Goal: Communication & Community: Participate in discussion

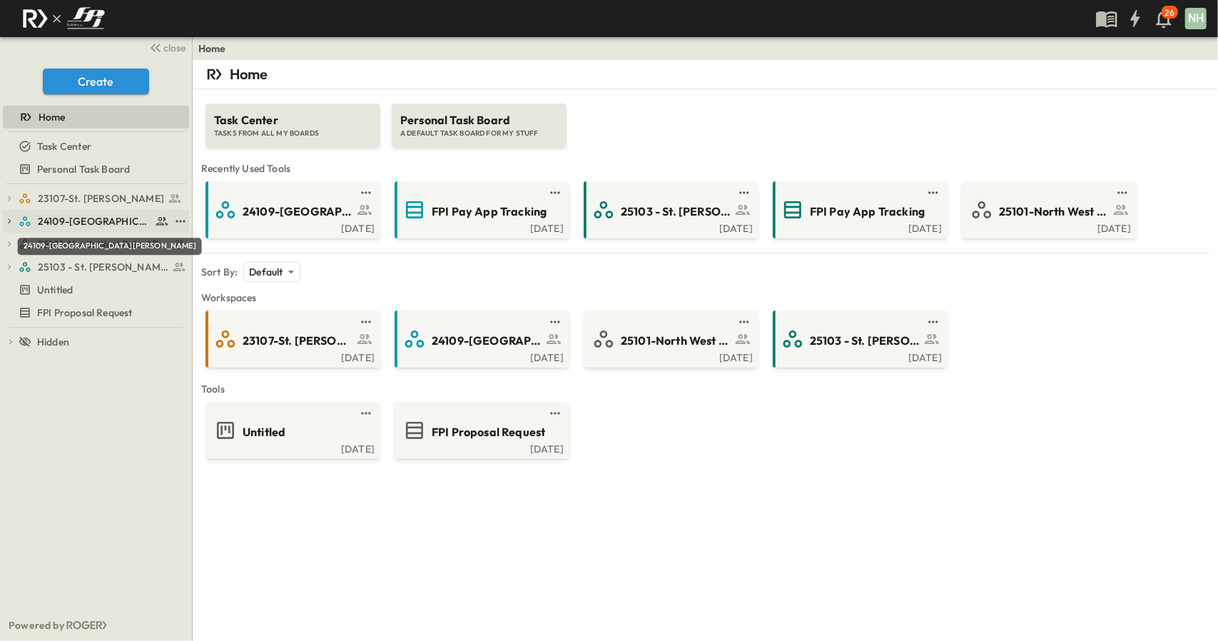
click at [88, 223] on span "24109-[GEOGRAPHIC_DATA][PERSON_NAME]" at bounding box center [94, 221] width 113 height 14
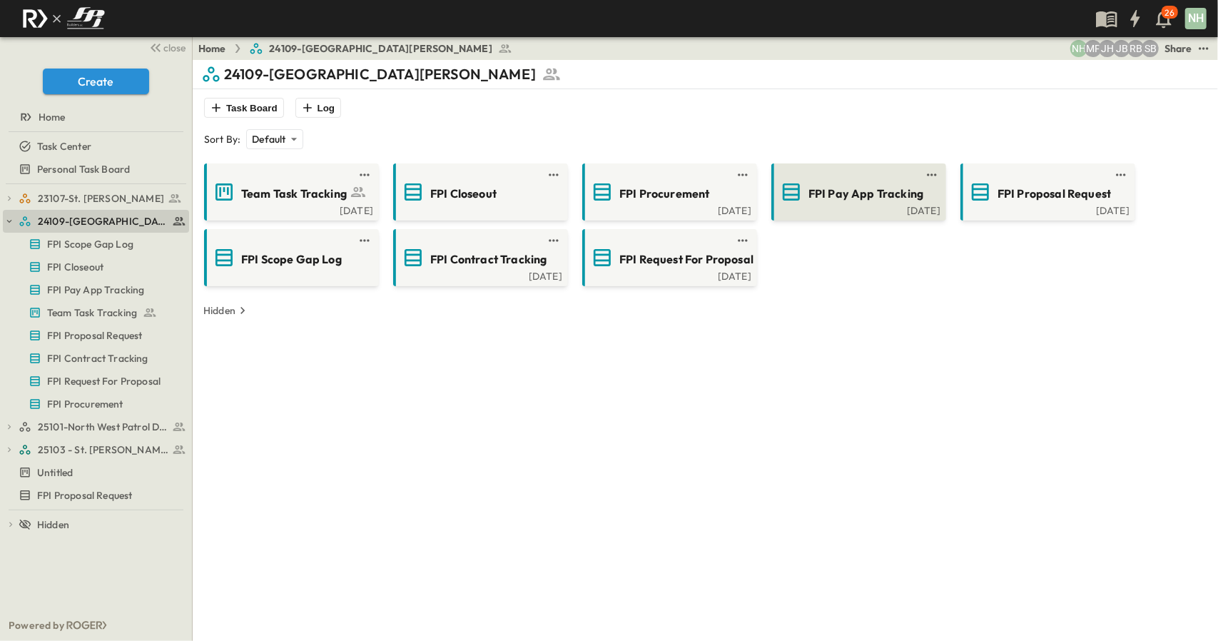
click at [845, 199] on span "FPI Pay App Tracking" at bounding box center [866, 194] width 115 height 16
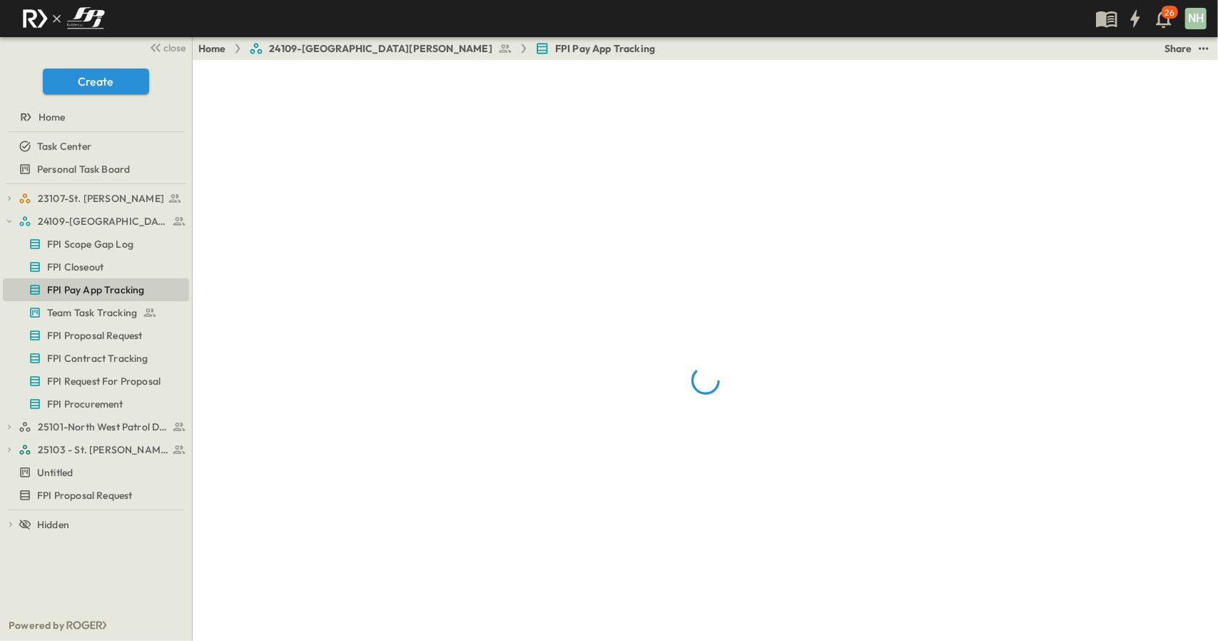
click at [845, 199] on div at bounding box center [705, 380] width 1025 height 641
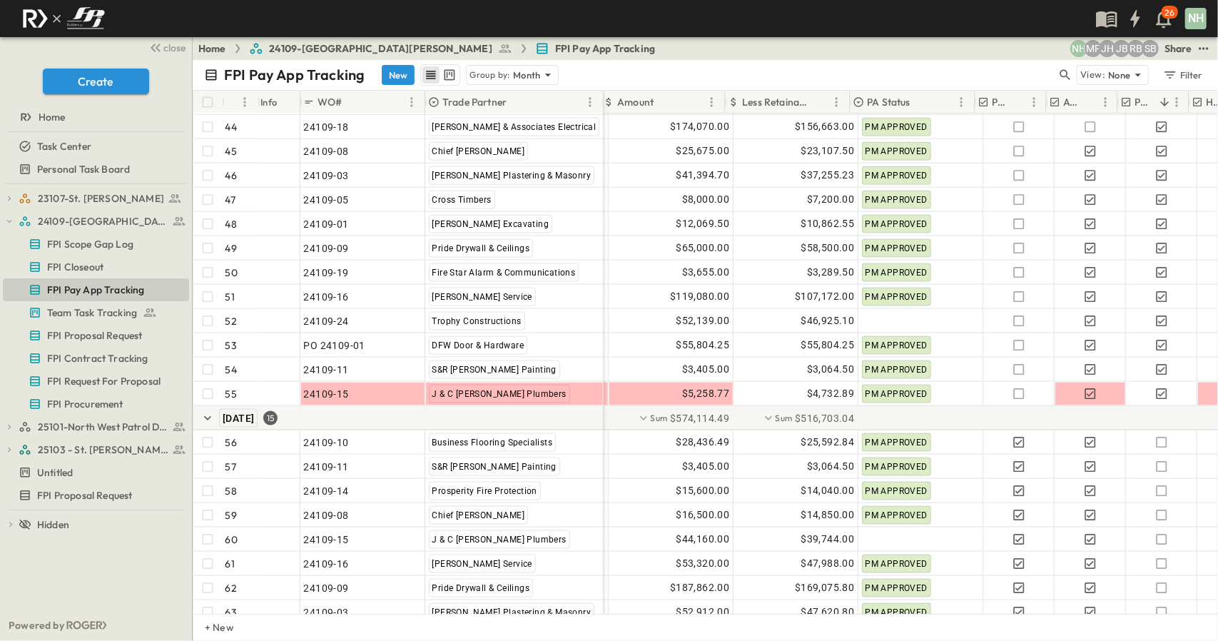
scroll to position [1284, 254]
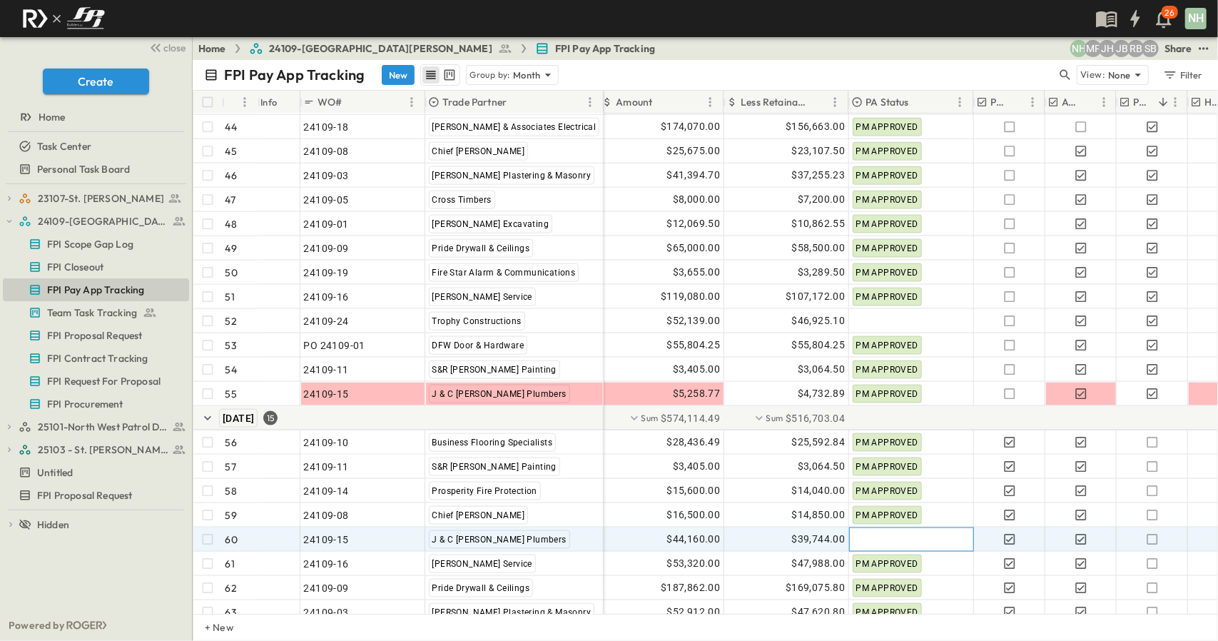
click at [876, 538] on div at bounding box center [911, 539] width 123 height 23
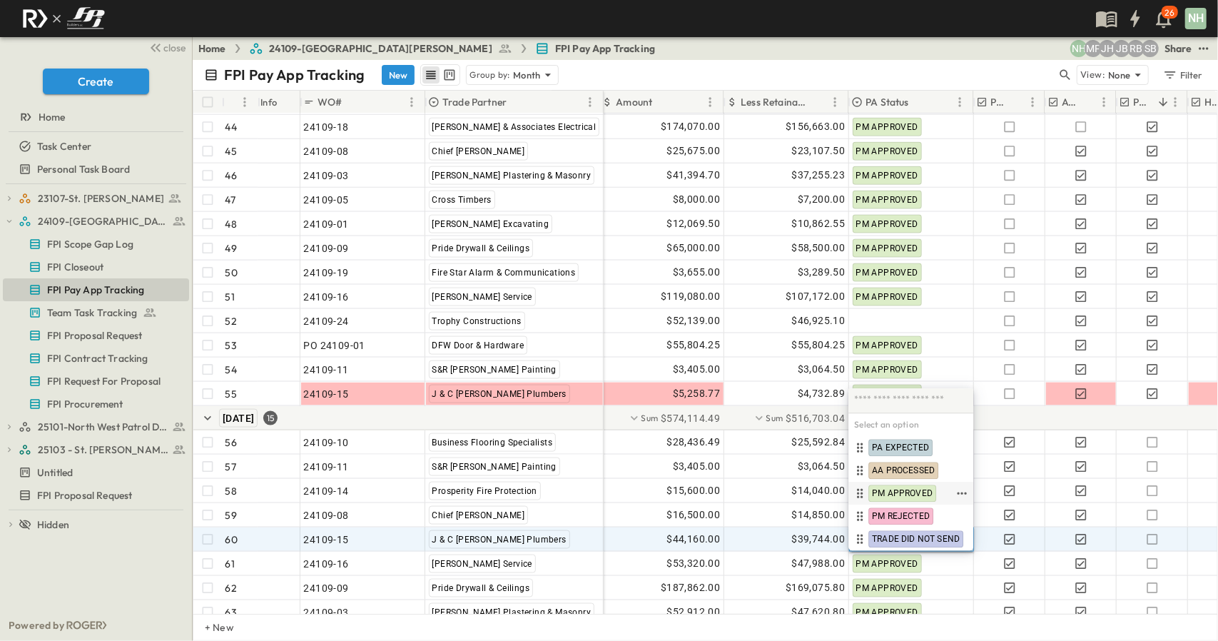
click at [913, 490] on span "PM APPROVED" at bounding box center [902, 492] width 61 height 11
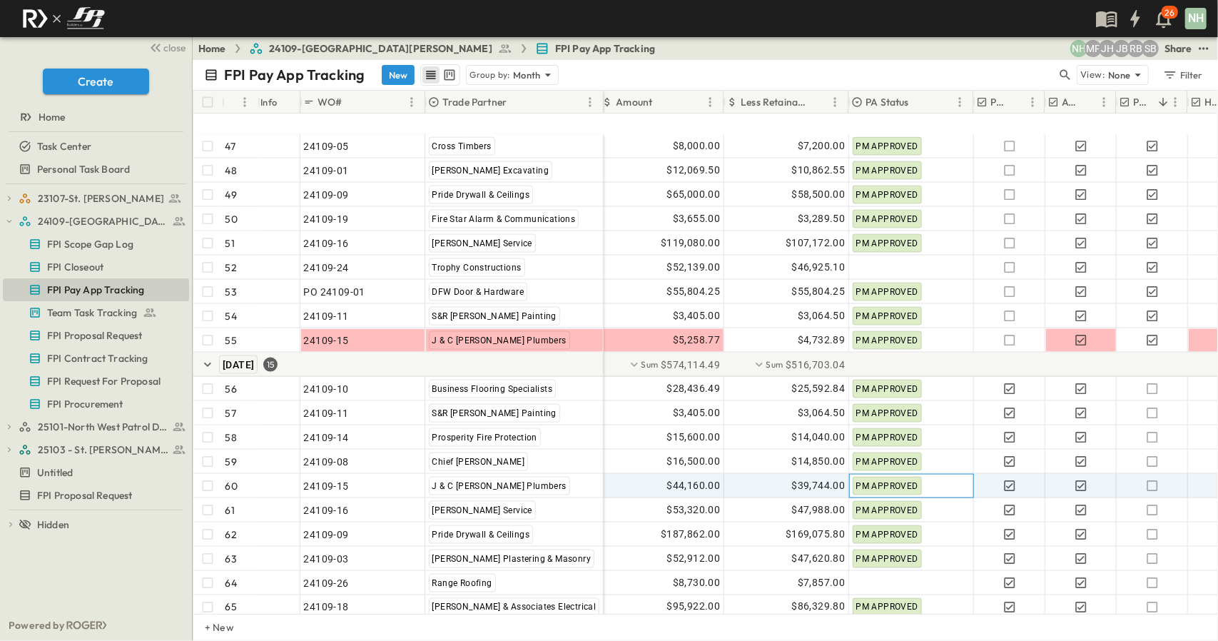
scroll to position [1427, 254]
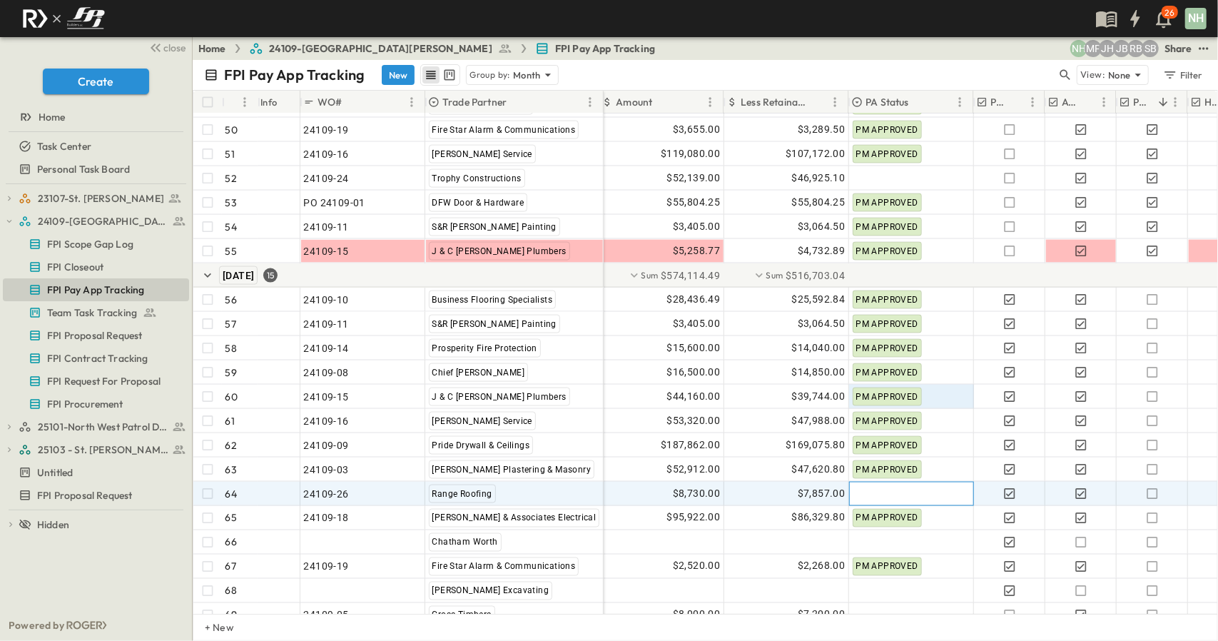
click at [882, 493] on div at bounding box center [911, 493] width 123 height 23
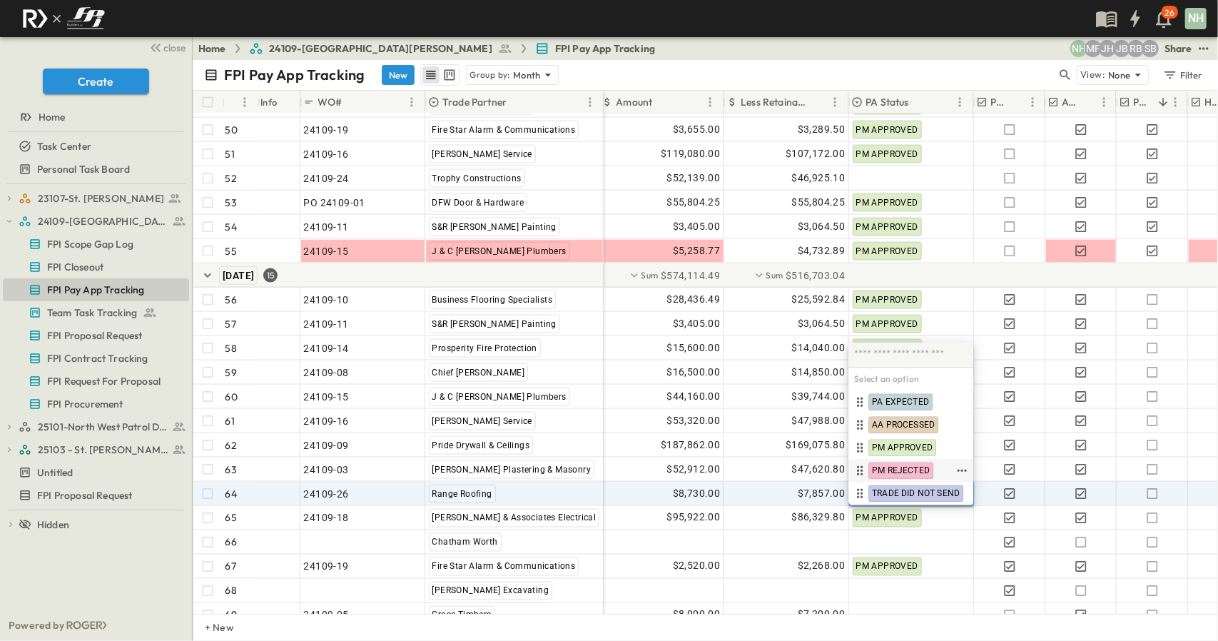
click at [908, 470] on span "PM REJECTED" at bounding box center [901, 470] width 58 height 11
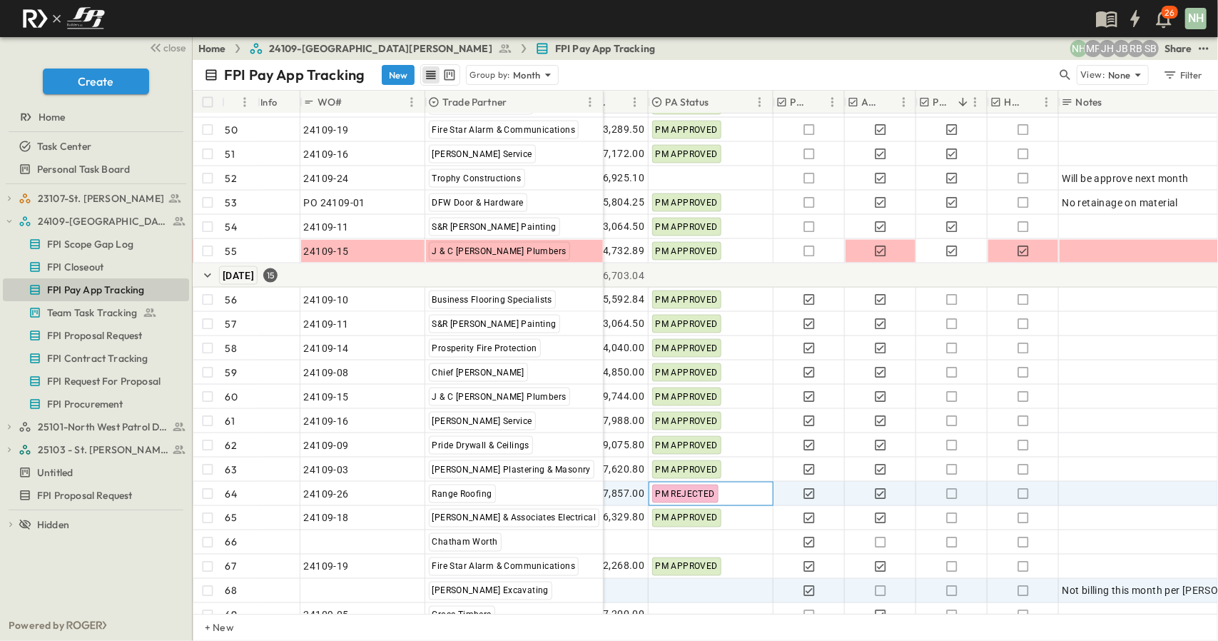
scroll to position [1427, 455]
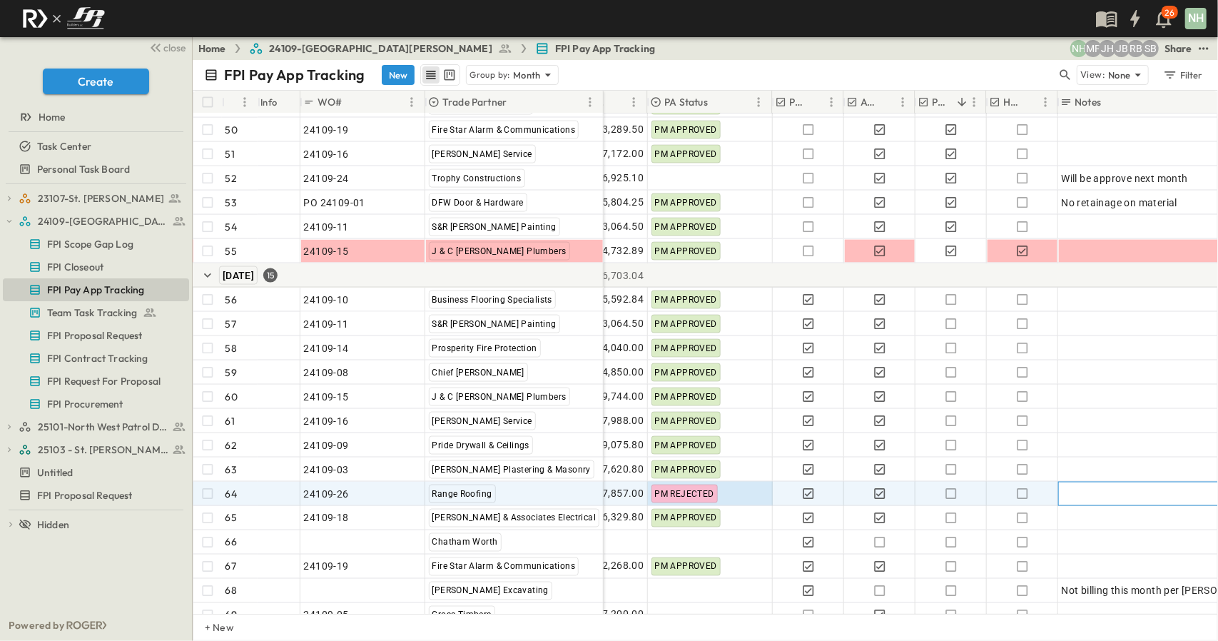
click at [1066, 495] on div at bounding box center [1147, 494] width 171 height 20
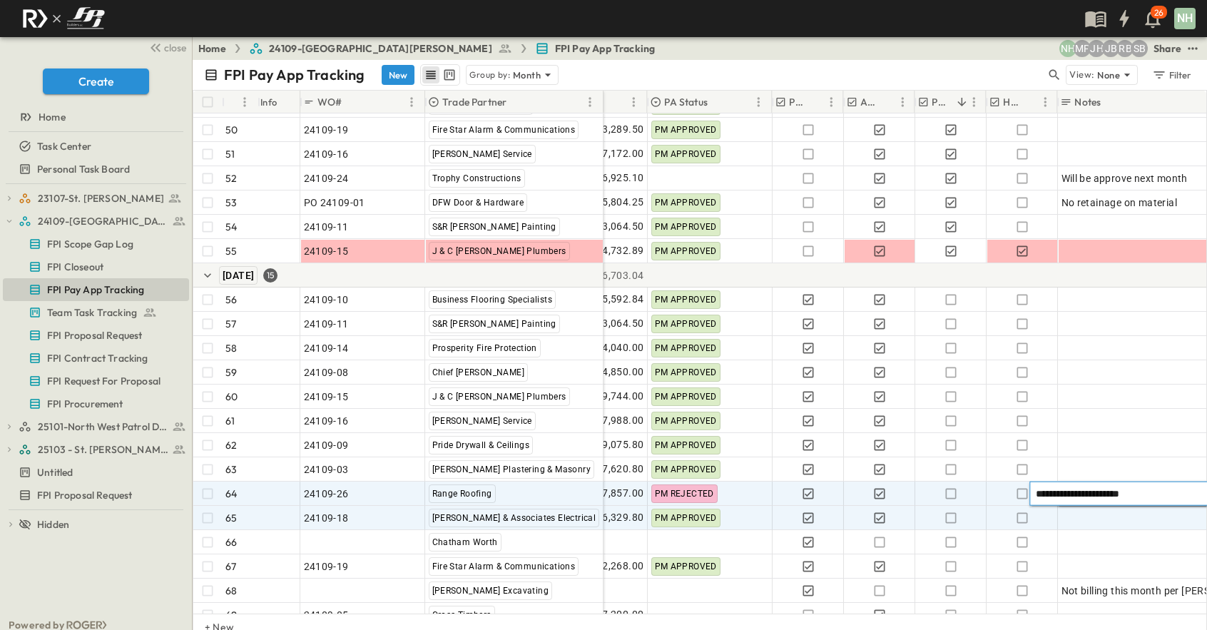
type textarea "**********"
click at [1072, 516] on div at bounding box center [1147, 518] width 171 height 20
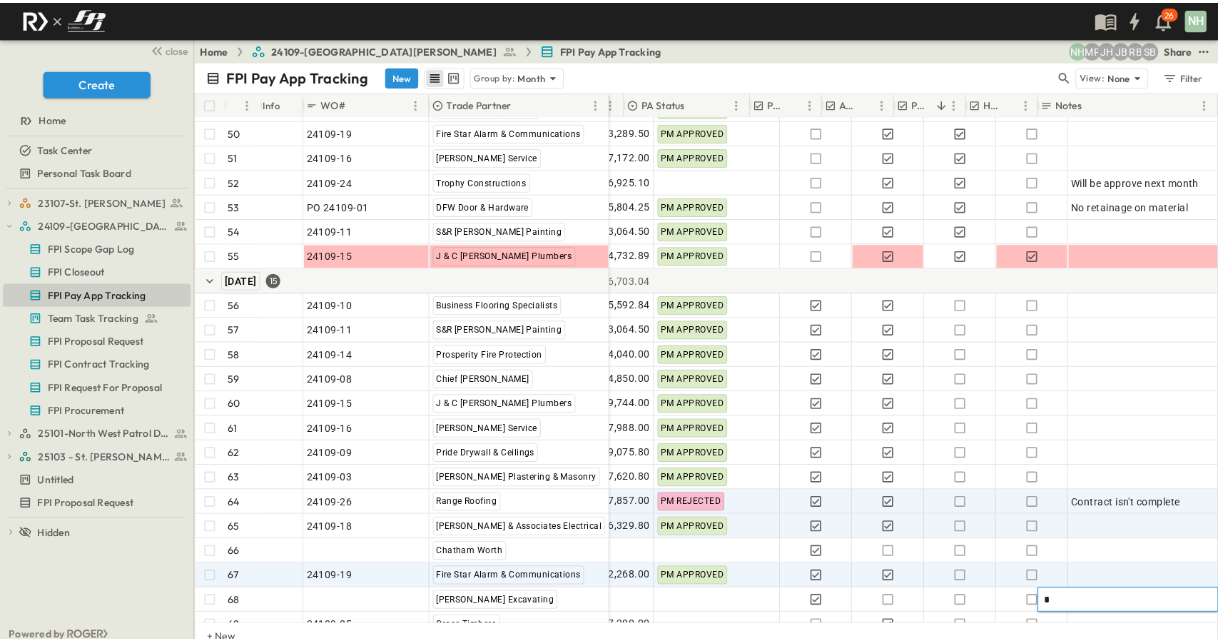
scroll to position [1475, 485]
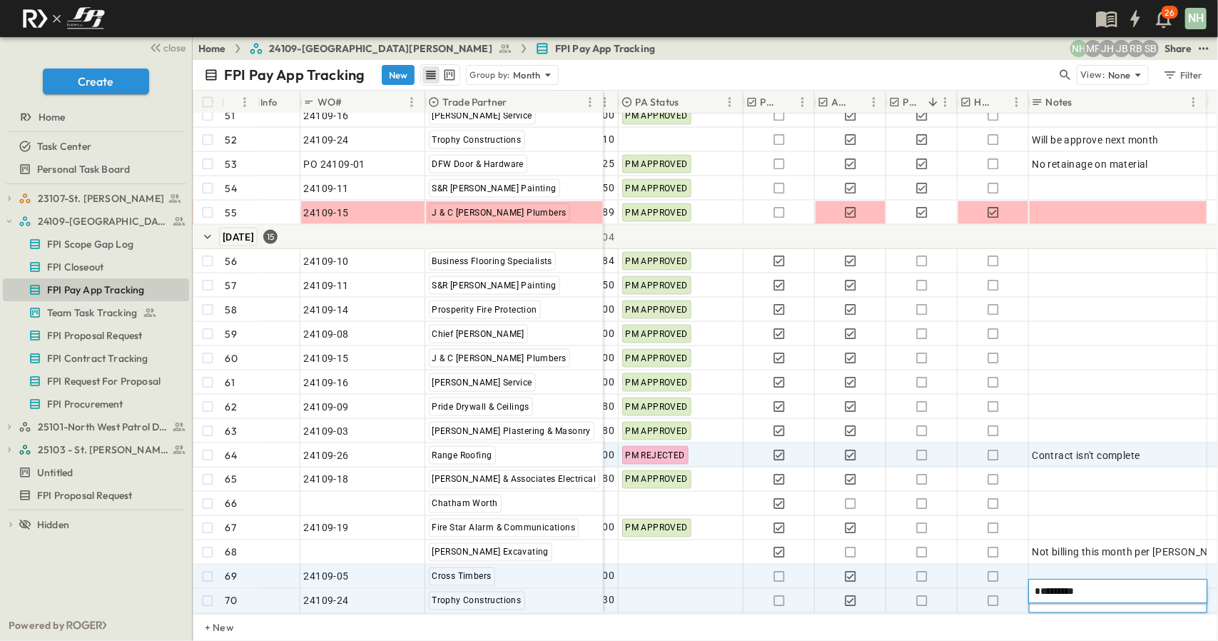
type textarea "*********"
click at [1086, 567] on div at bounding box center [1118, 577] width 171 height 20
click at [1073, 594] on span "bill 100%" at bounding box center [1053, 601] width 41 height 14
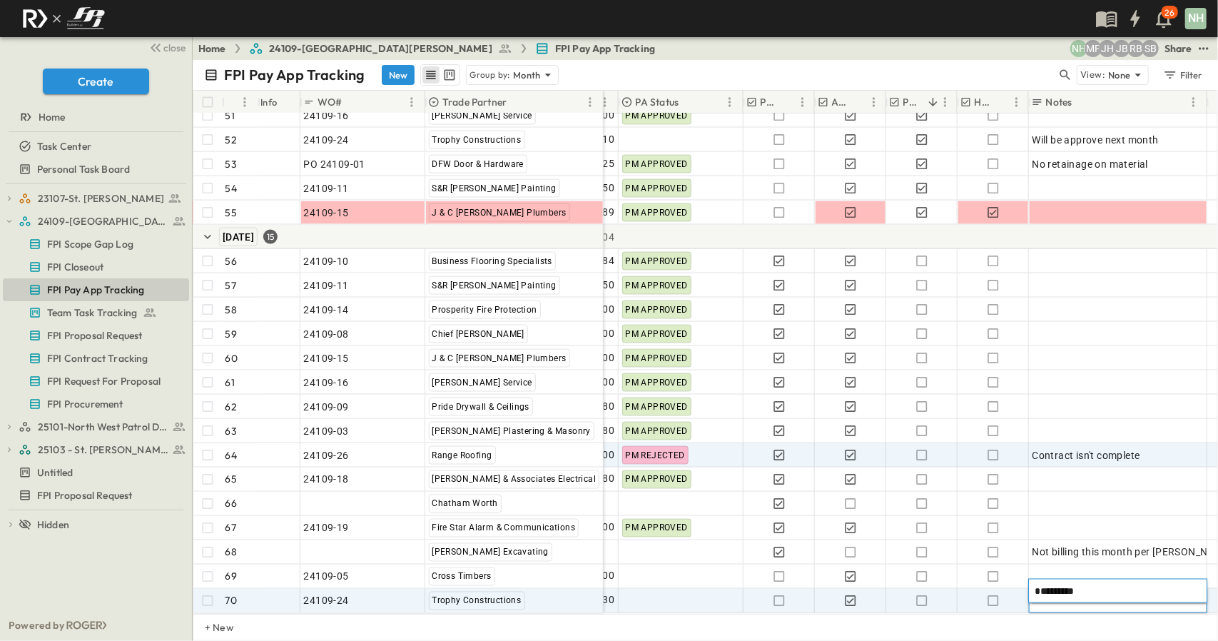
scroll to position [1476, 485]
drag, startPoint x: 1083, startPoint y: 589, endPoint x: 1025, endPoint y: 592, distance: 57.9
drag, startPoint x: 1070, startPoint y: 589, endPoint x: 1015, endPoint y: 589, distance: 55.7
click at [1015, 589] on body "26 NH close Create Home Task Center Personal Task Board 23107-St. [PERSON_NAME]…" at bounding box center [609, 320] width 1218 height 641
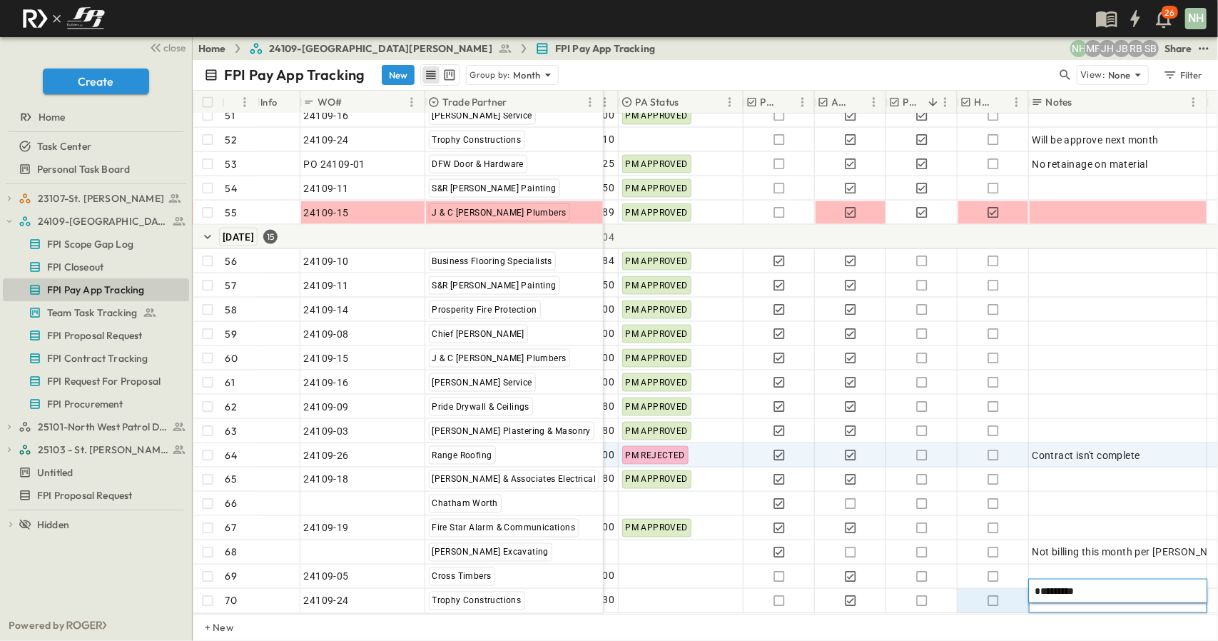
click at [1082, 594] on textarea "*********" at bounding box center [1118, 591] width 167 height 14
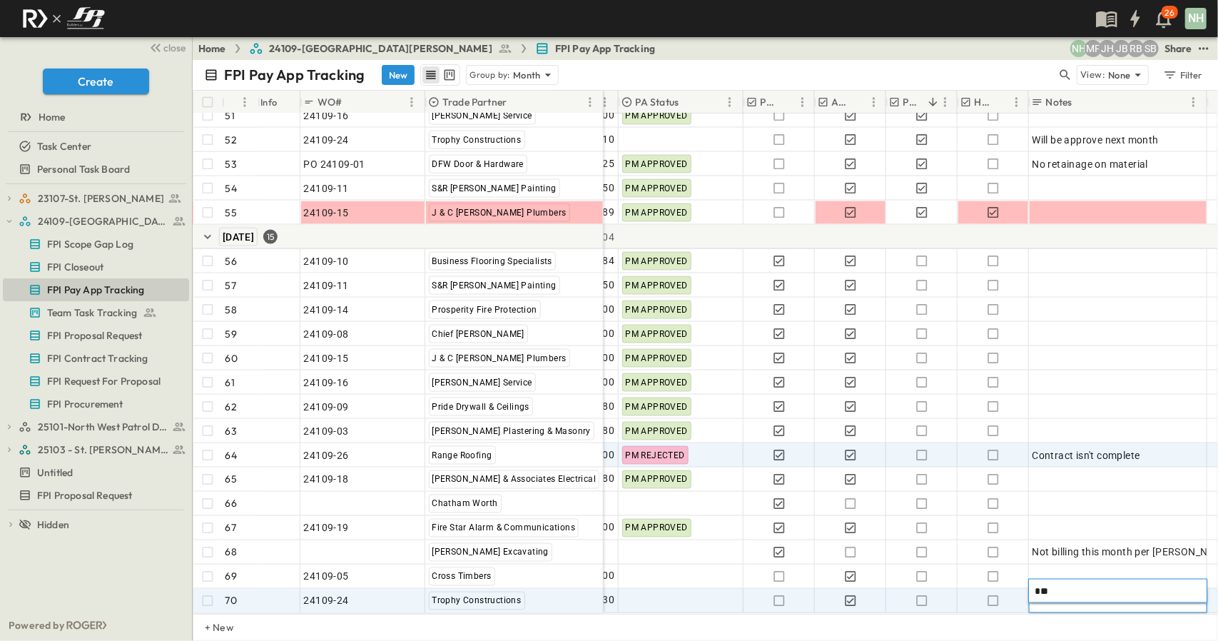
type textarea "*"
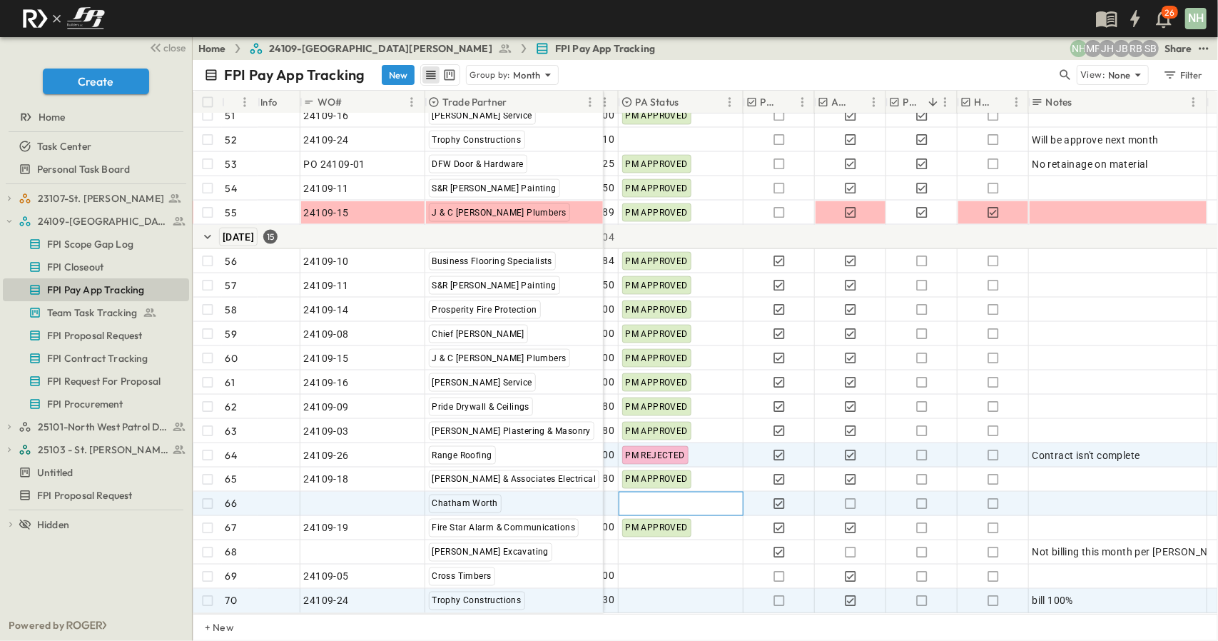
click at [633, 497] on div at bounding box center [680, 503] width 123 height 23
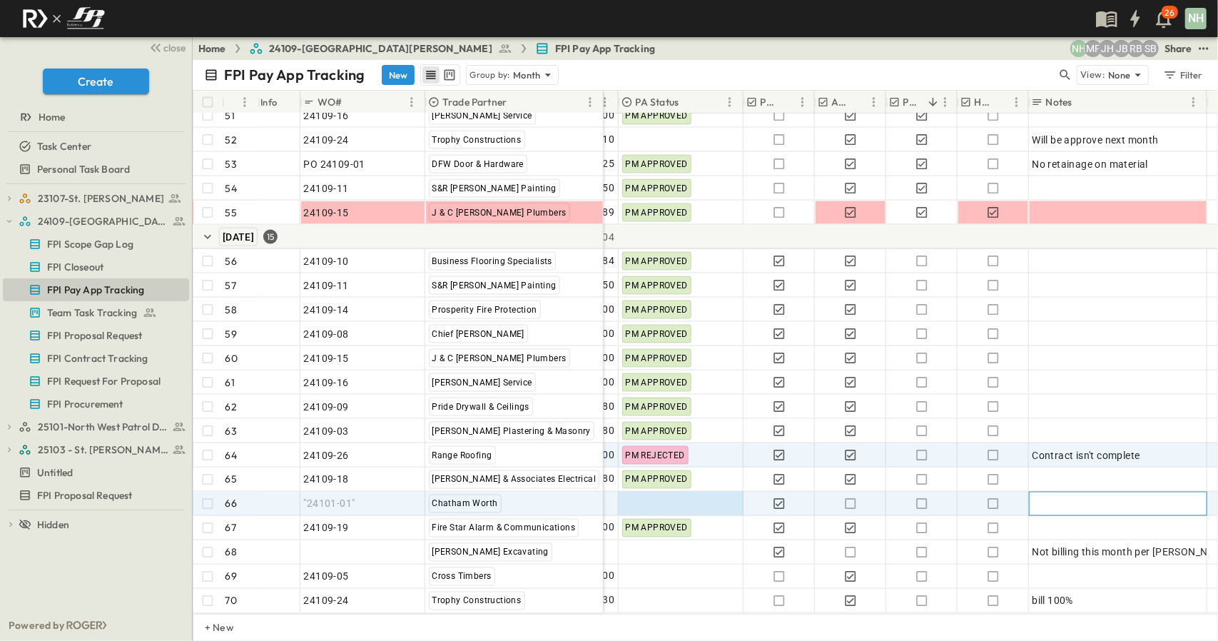
click at [1065, 494] on div at bounding box center [1118, 504] width 171 height 20
type textarea "*"
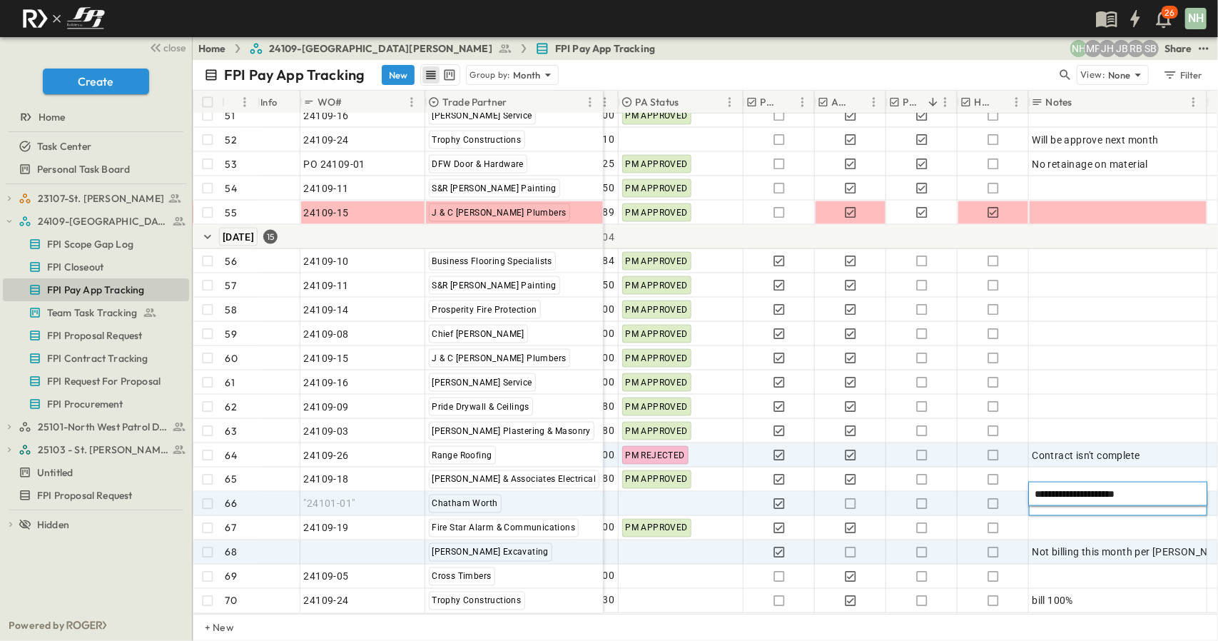
type textarea "**********"
click at [712, 543] on div at bounding box center [680, 552] width 123 height 23
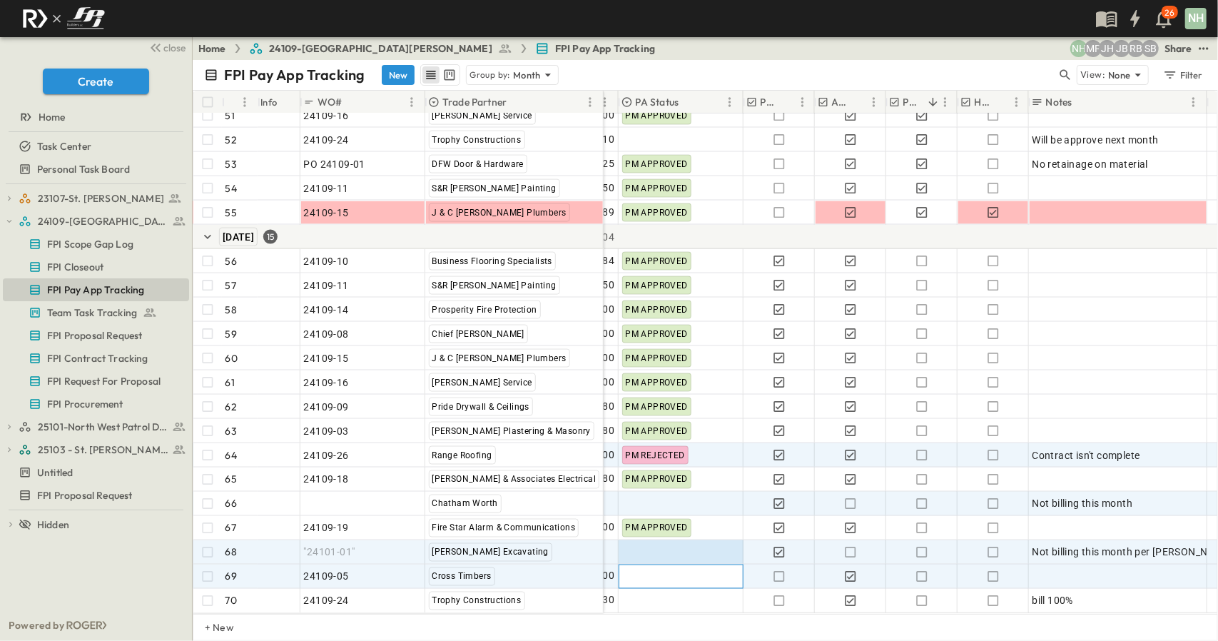
click at [692, 569] on div at bounding box center [680, 576] width 123 height 23
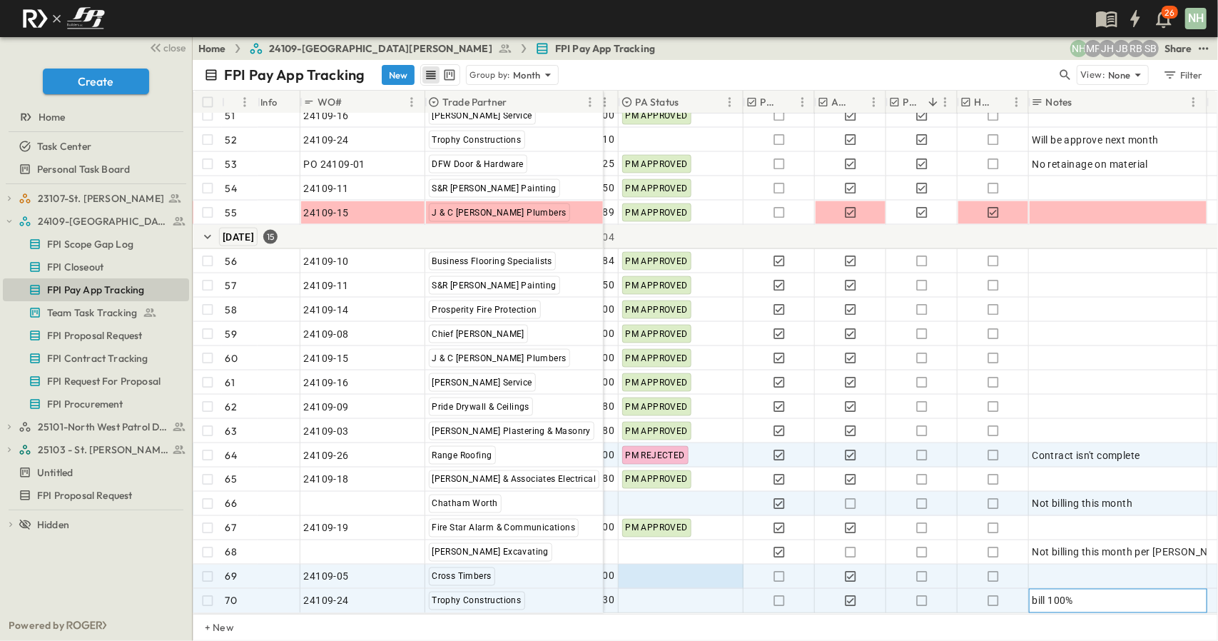
click at [1042, 594] on span "bill 100%" at bounding box center [1053, 601] width 41 height 14
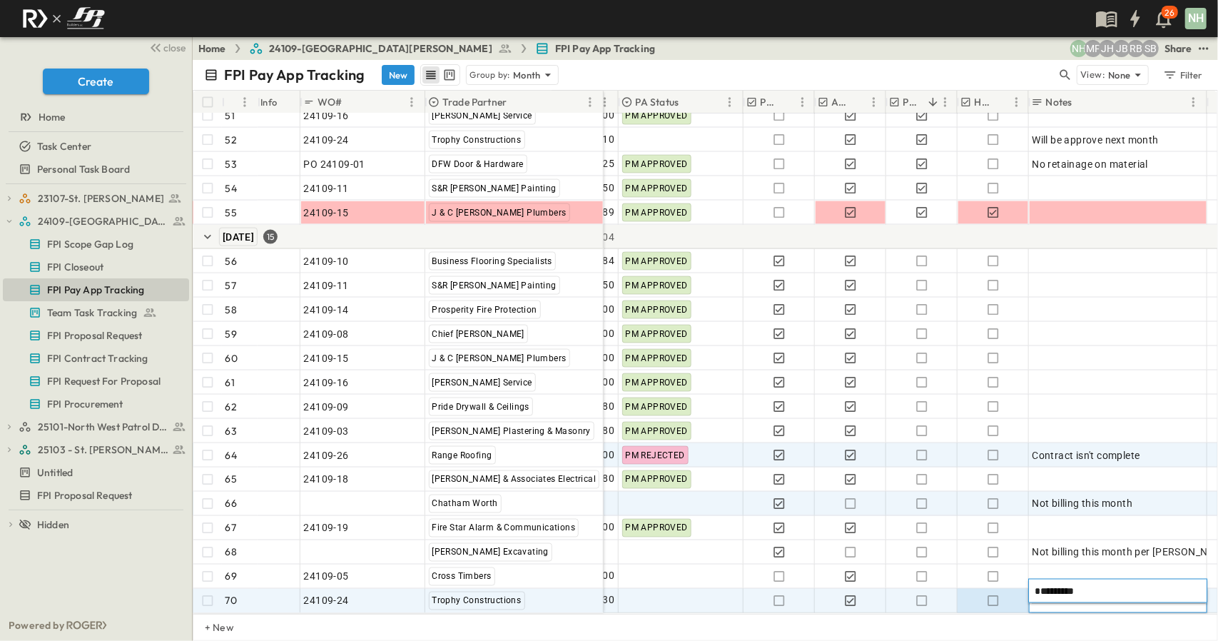
drag, startPoint x: 1080, startPoint y: 589, endPoint x: 1016, endPoint y: 589, distance: 64.2
click at [1016, 589] on body "26 NH close Create Home Task Center Personal Task Board 23107-St. [PERSON_NAME]…" at bounding box center [609, 320] width 1218 height 641
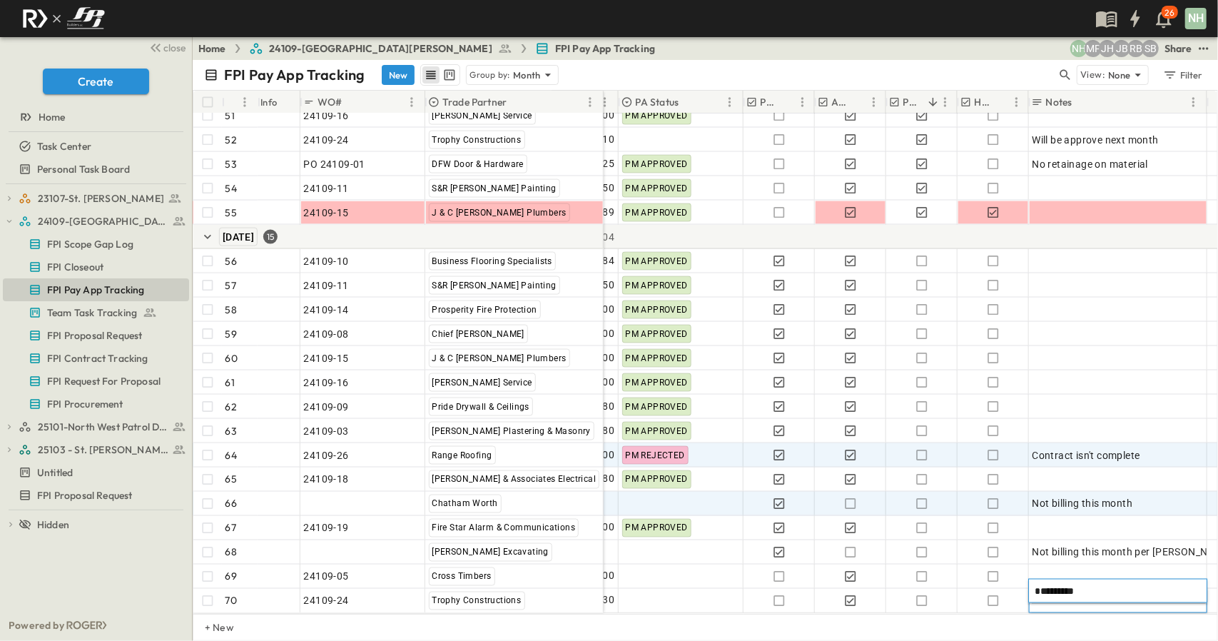
drag, startPoint x: 1099, startPoint y: 586, endPoint x: 1033, endPoint y: 586, distance: 66.4
click at [1033, 586] on div "********* *" at bounding box center [1117, 591] width 179 height 24
